Goal: Task Accomplishment & Management: Use online tool/utility

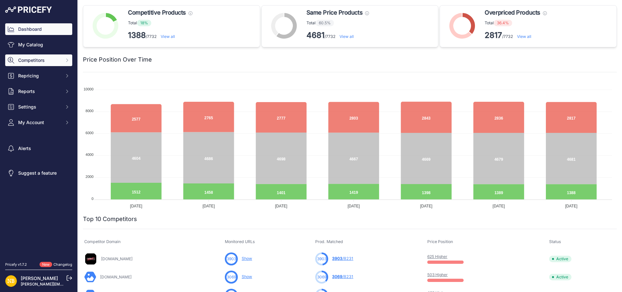
click at [48, 61] on span "Competitors" at bounding box center [39, 60] width 42 height 6
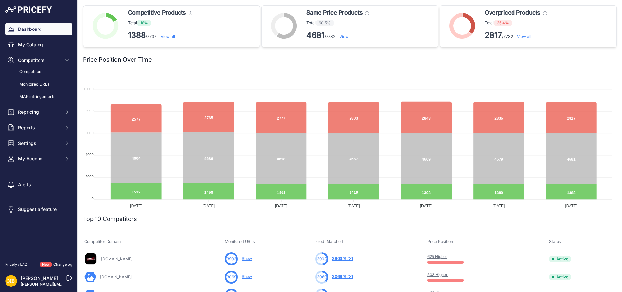
click at [34, 82] on link "Monitored URLs" at bounding box center [38, 84] width 67 height 11
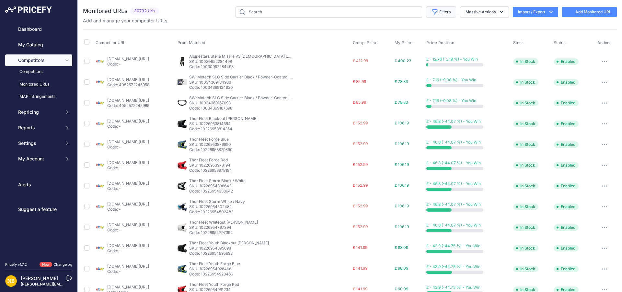
click at [444, 8] on button "Filters" at bounding box center [441, 11] width 30 height 11
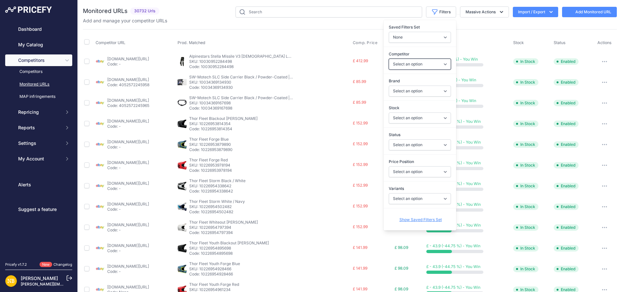
click at [400, 65] on select "Select an option [DOMAIN_NAME] [DOMAIN_NAME] [DOMAIN_NAME] [DOMAIN_NAME] [DOMAI…" at bounding box center [420, 64] width 62 height 11
select select "15822"
click at [389, 59] on select "Select an option [DOMAIN_NAME] [DOMAIN_NAME] [DOMAIN_NAME] [DOMAIN_NAME] [DOMAI…" at bounding box center [420, 64] width 62 height 11
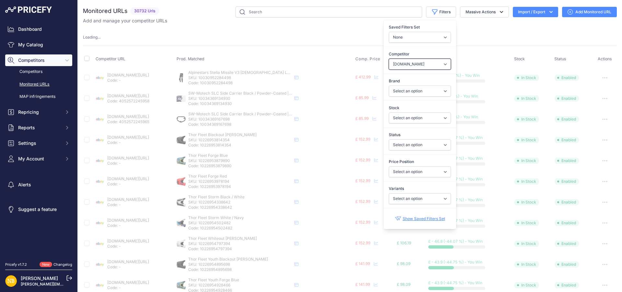
select select "15822"
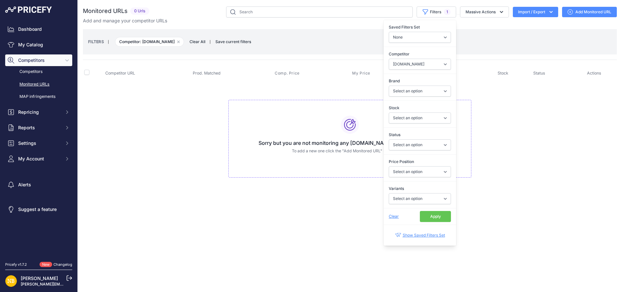
click at [435, 215] on button "Apply" at bounding box center [435, 216] width 31 height 11
